Goal: Task Accomplishment & Management: Manage account settings

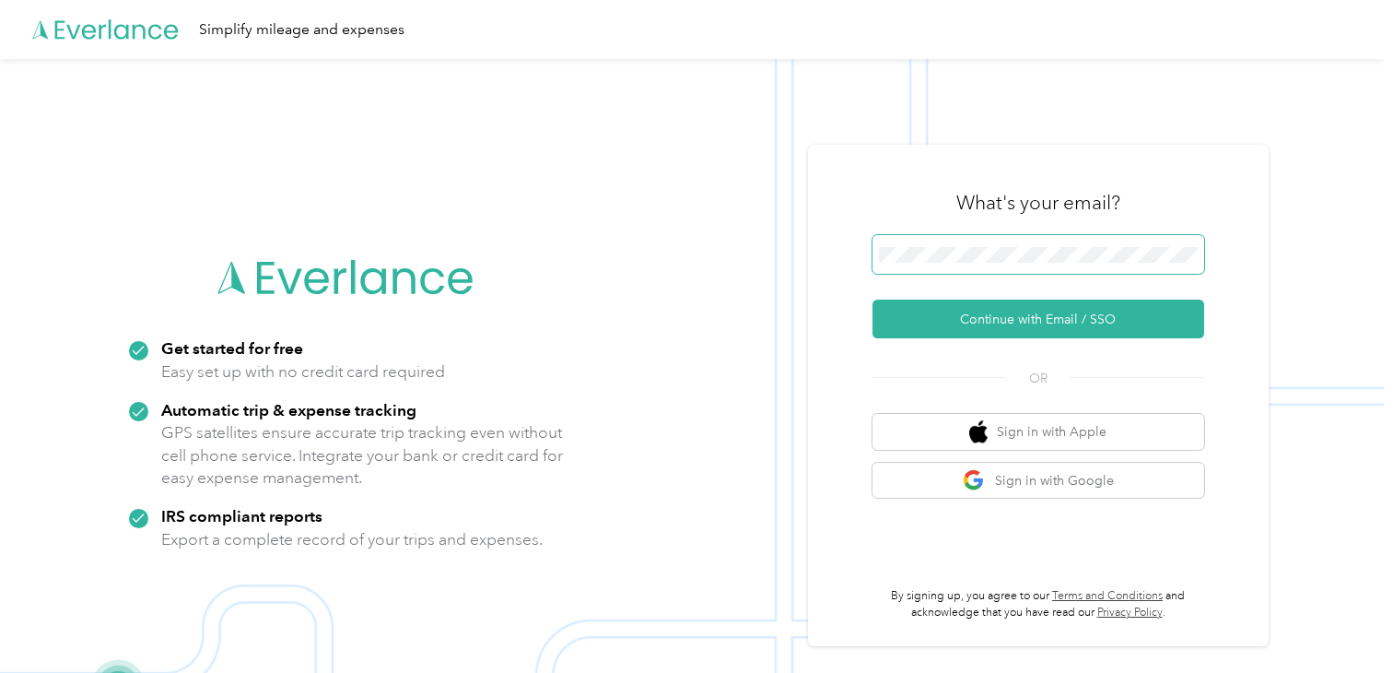
click at [955, 244] on span at bounding box center [1039, 254] width 332 height 39
click at [951, 263] on span at bounding box center [1039, 254] width 332 height 39
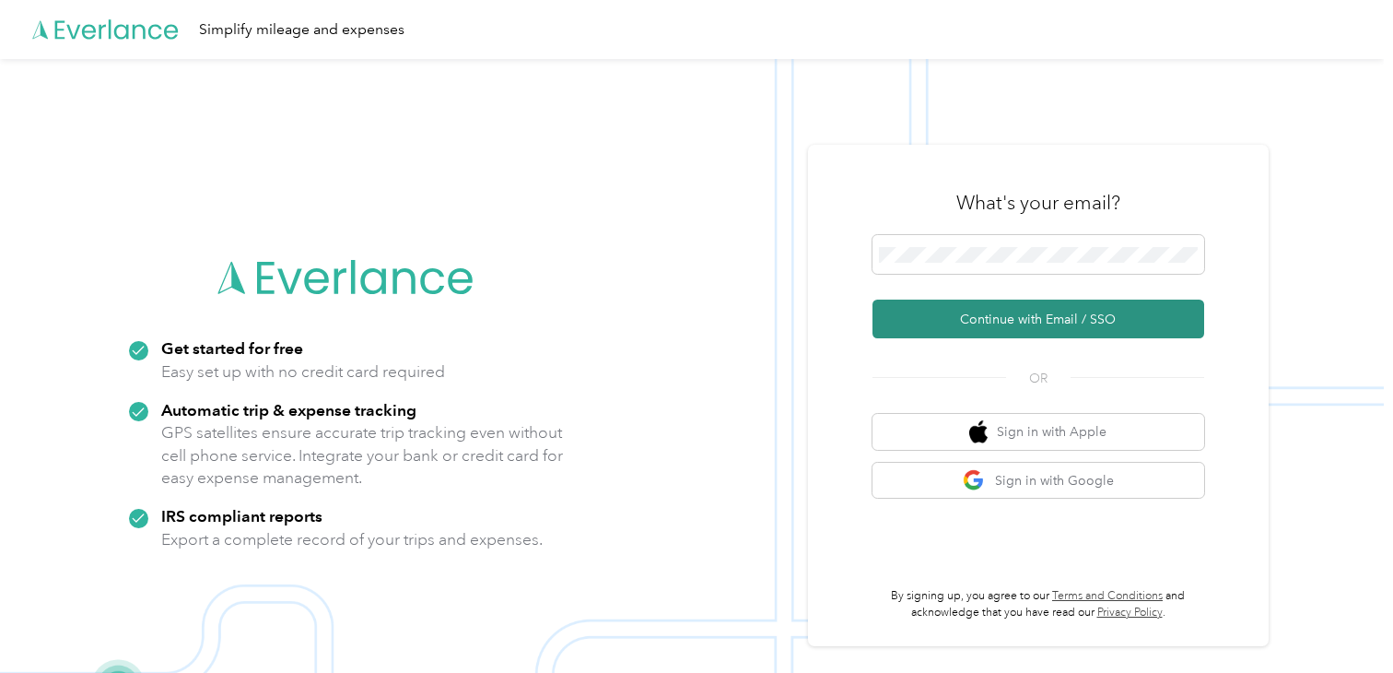
click at [1038, 325] on button "Continue with Email / SSO" at bounding box center [1039, 318] width 332 height 39
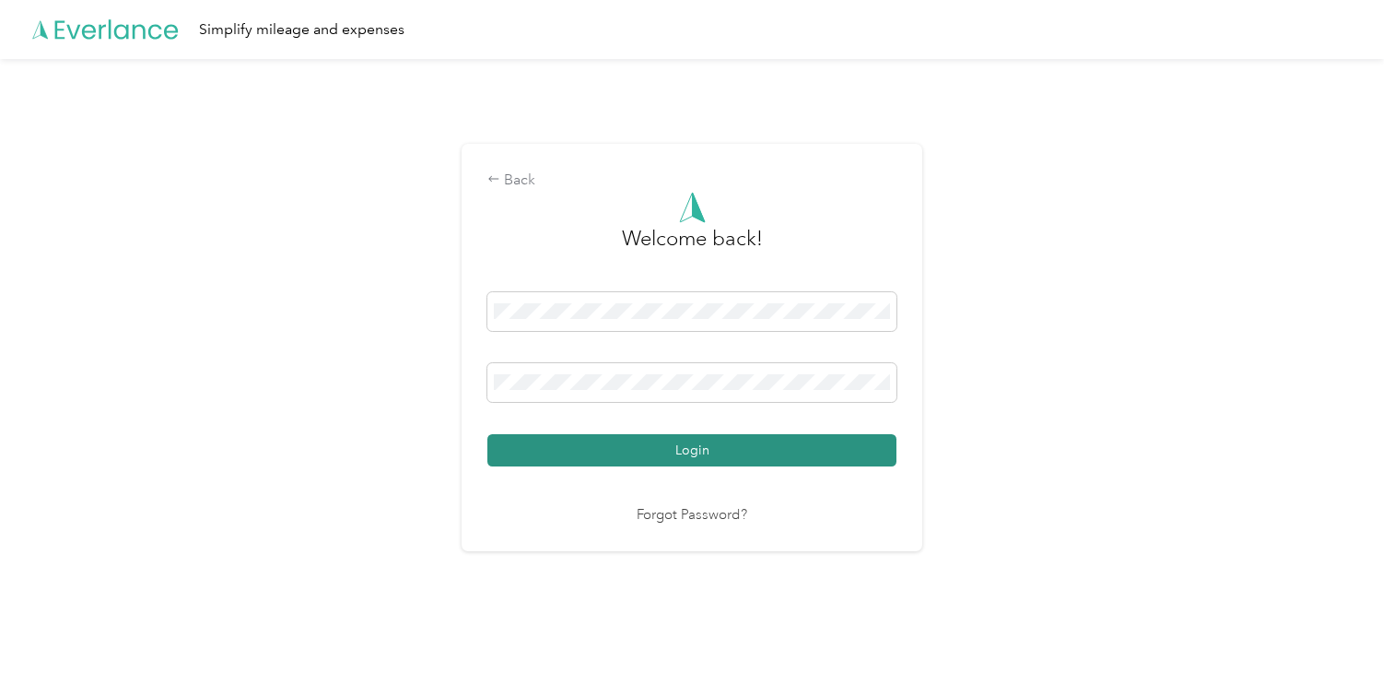
click at [750, 453] on button "Login" at bounding box center [691, 450] width 409 height 32
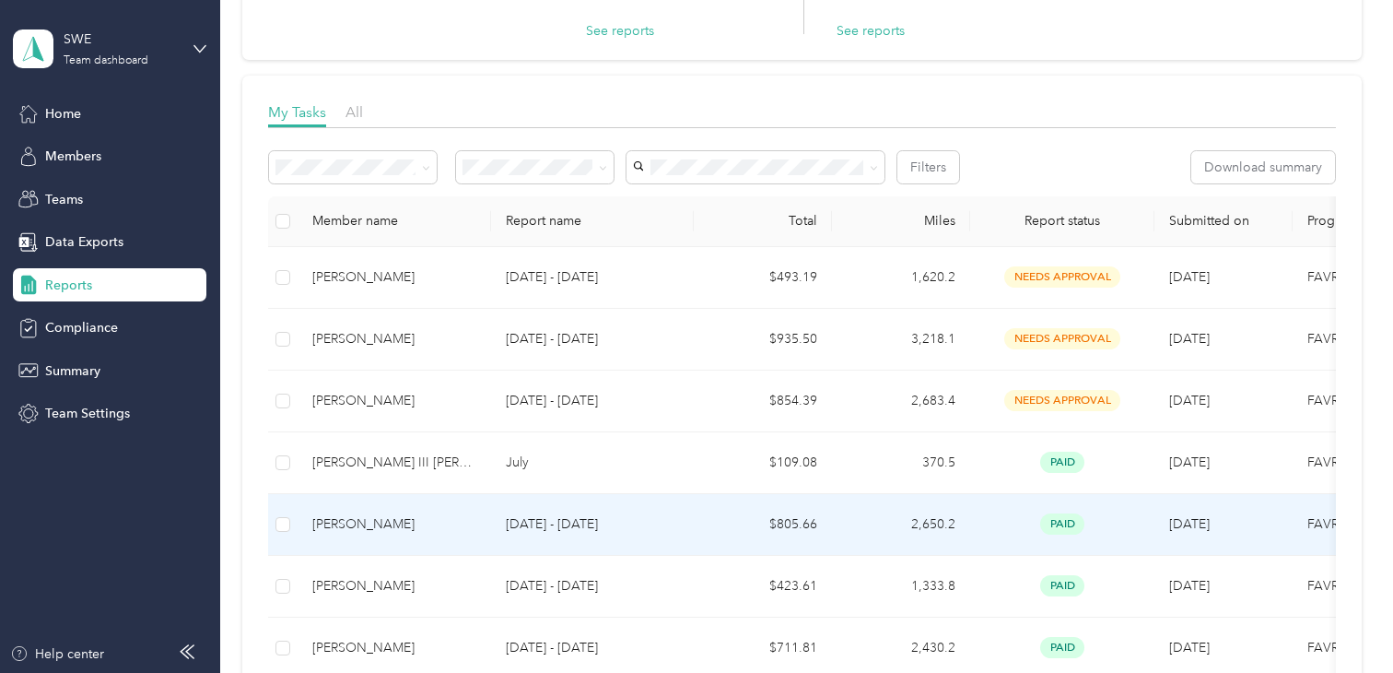
scroll to position [184, 0]
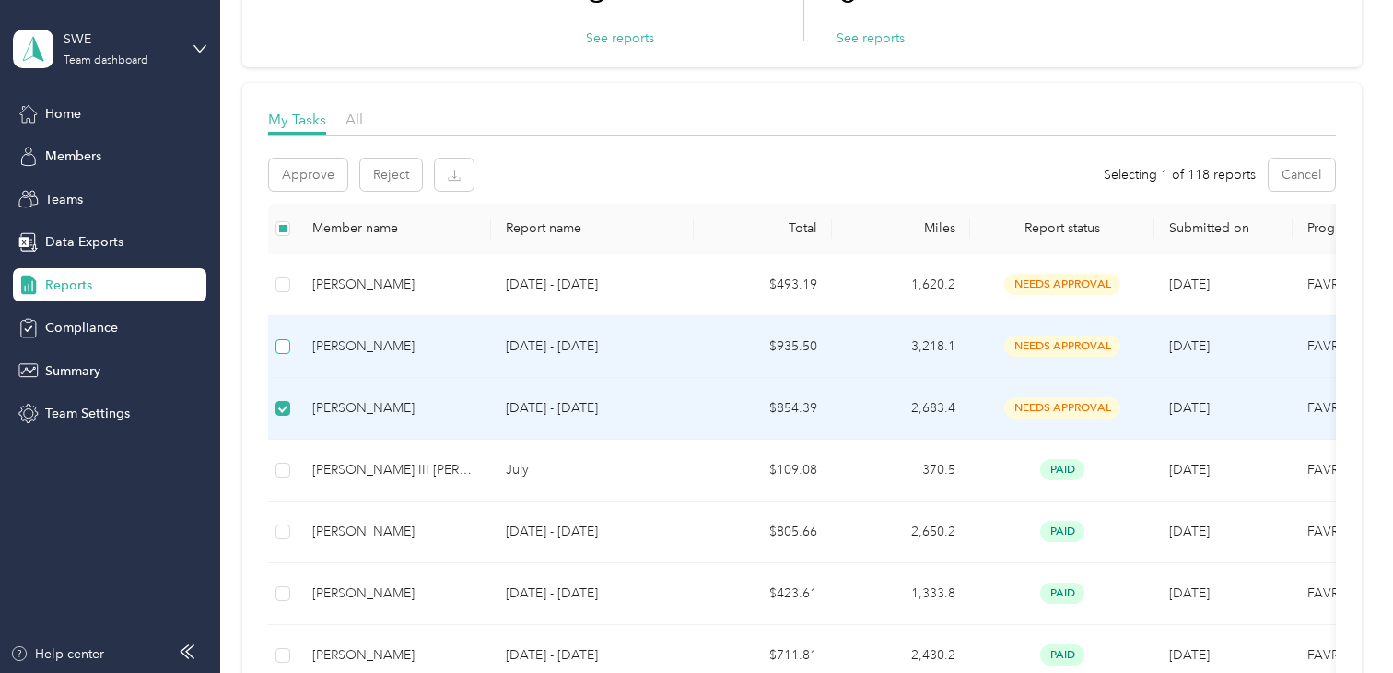
click at [281, 355] on label at bounding box center [283, 346] width 15 height 20
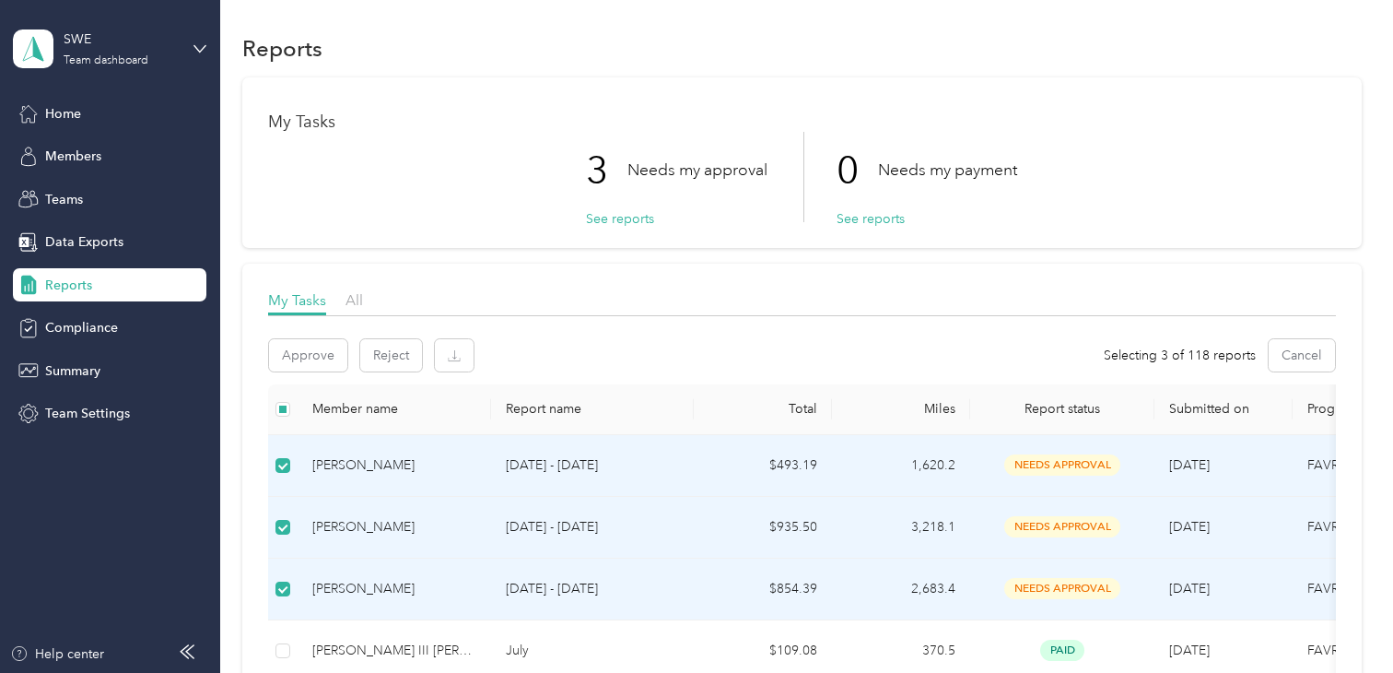
scroll to position [0, 0]
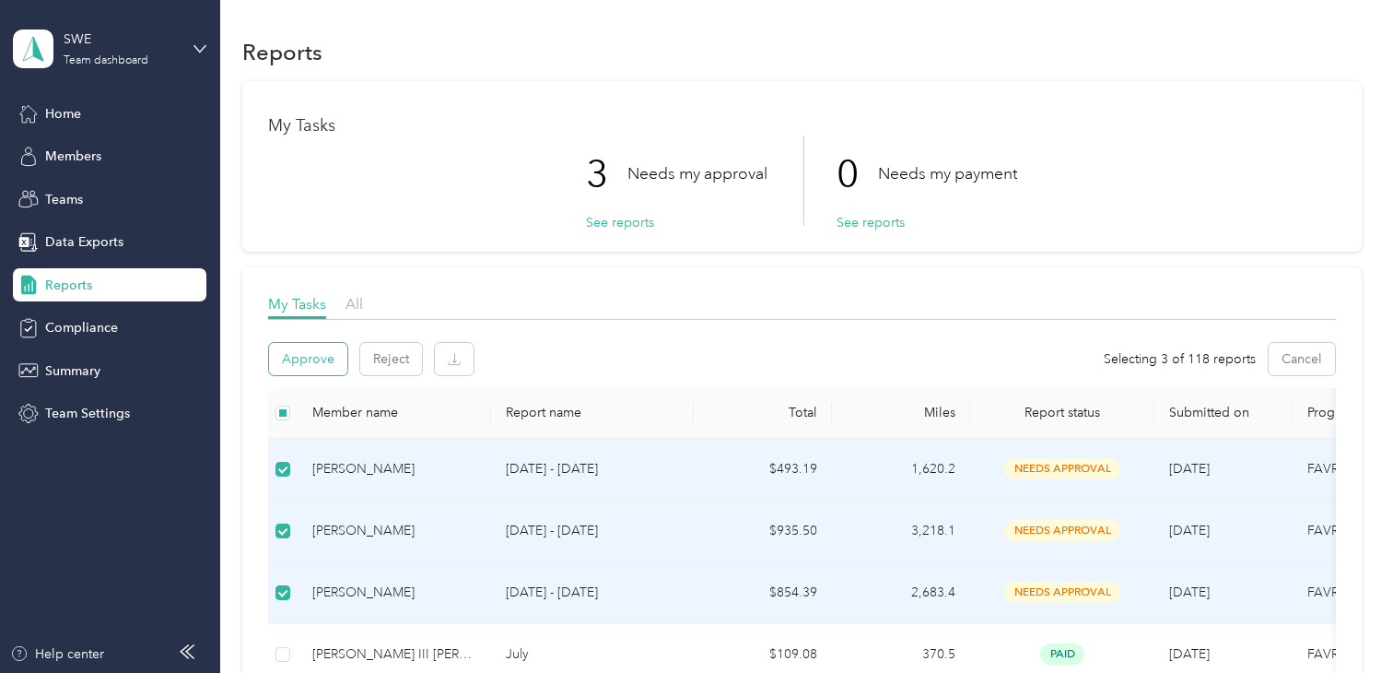
click at [305, 366] on button "Approve" at bounding box center [308, 359] width 78 height 32
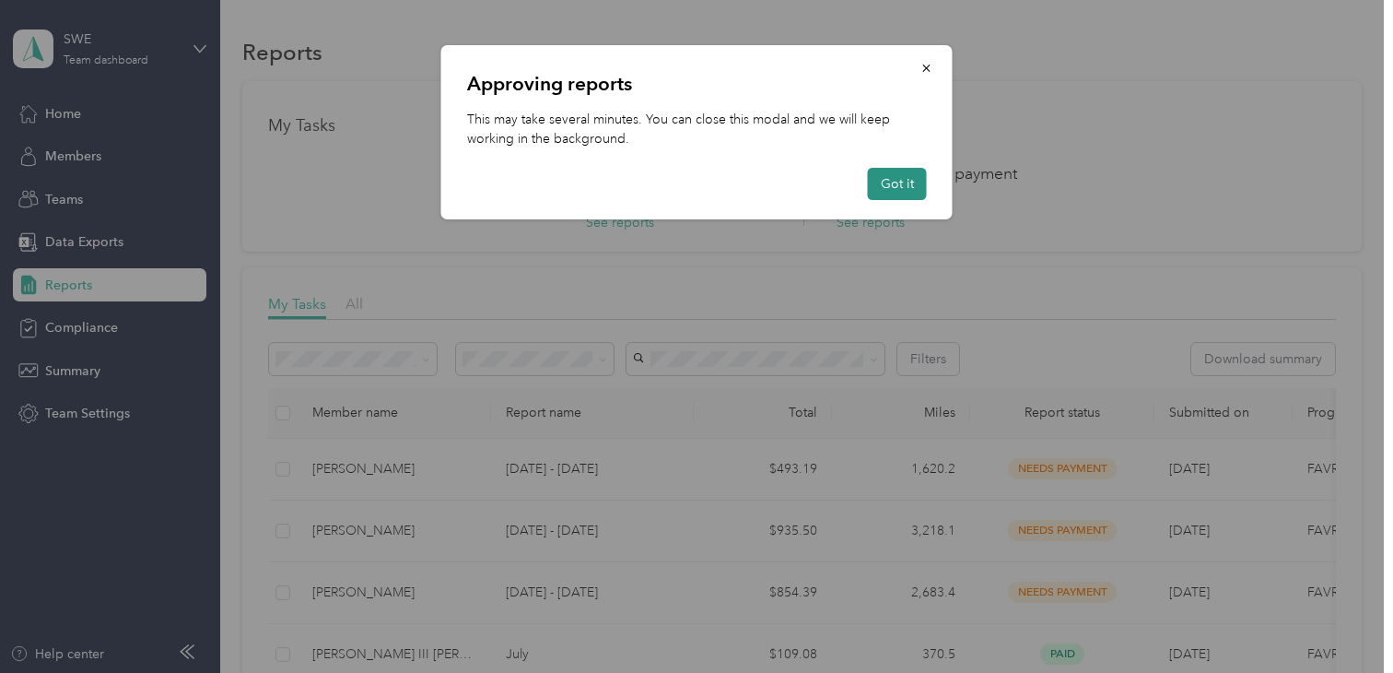
click at [879, 175] on button "Got it" at bounding box center [897, 184] width 59 height 32
